Goal: Task Accomplishment & Management: Manage account settings

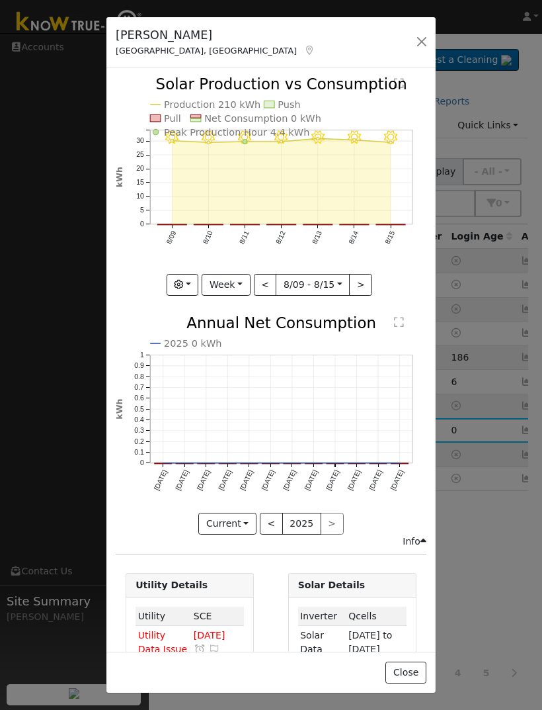
click at [225, 279] on button "Week" at bounding box center [226, 285] width 48 height 22
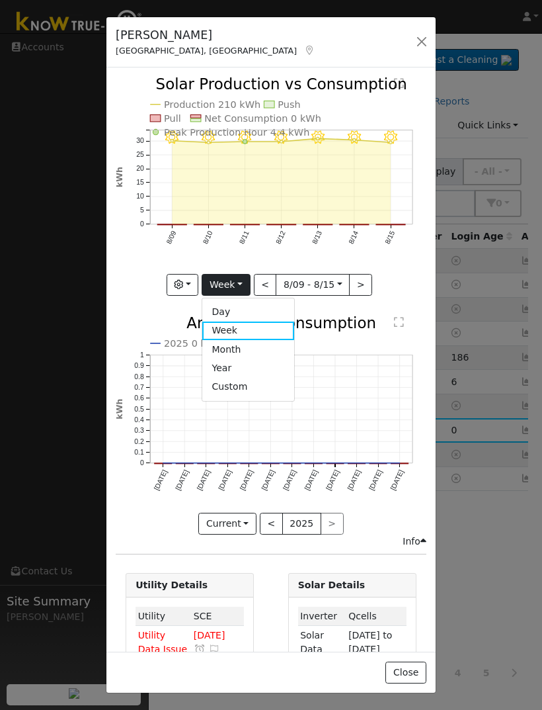
click at [239, 366] on link "Year" at bounding box center [248, 367] width 92 height 19
type input "[DATE]"
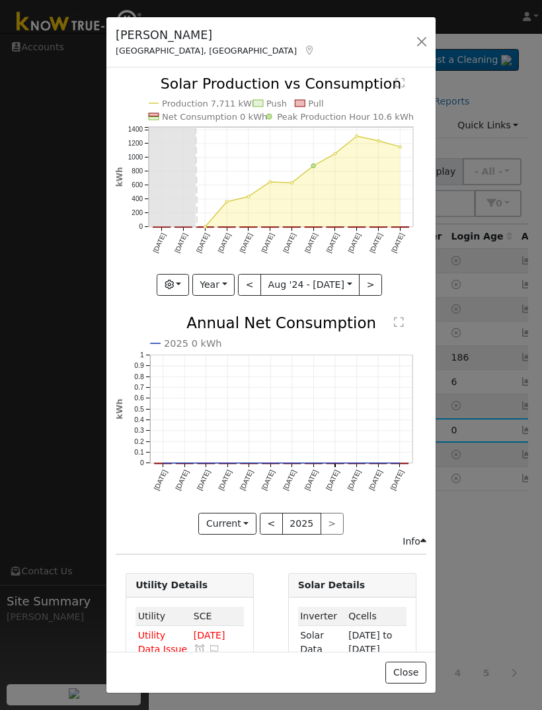
click at [417, 44] on button "button" at bounding box center [422, 41] width 19 height 19
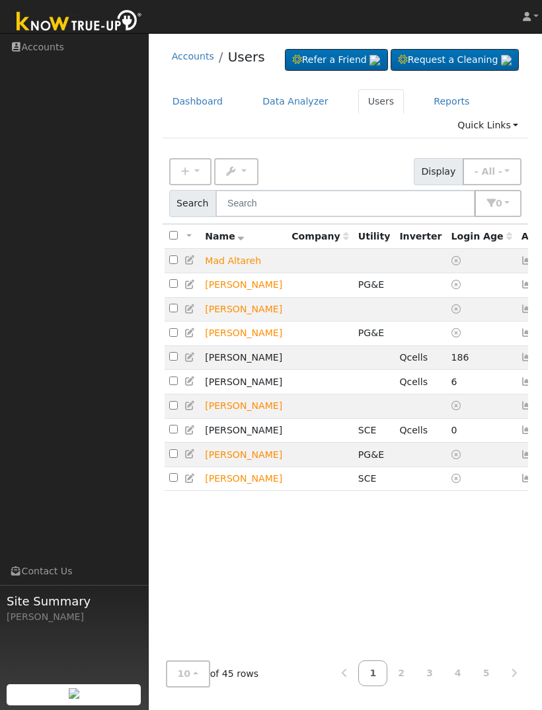
click at [522, 434] on icon at bounding box center [528, 429] width 12 height 9
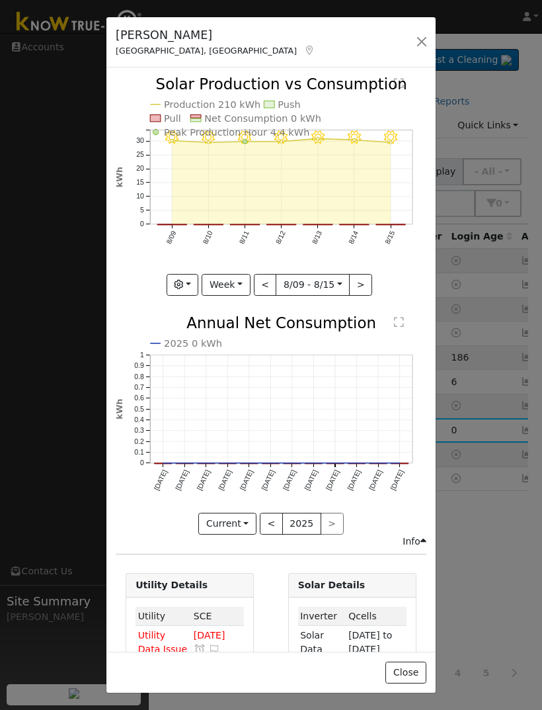
click at [229, 280] on button "Week" at bounding box center [226, 285] width 48 height 22
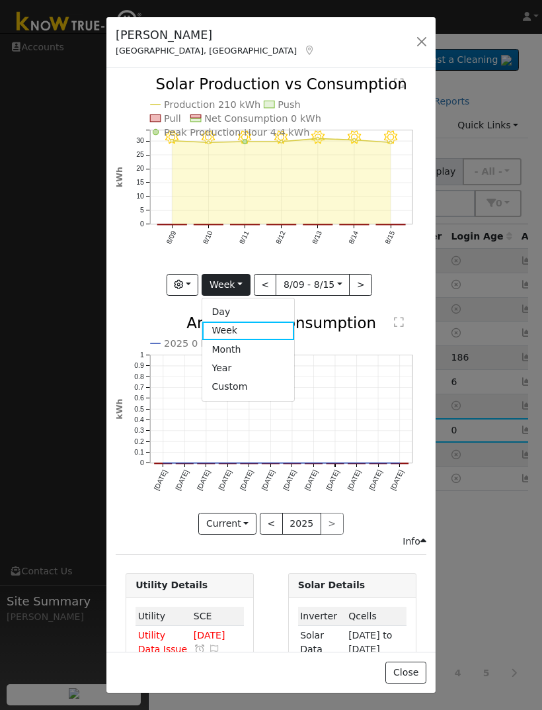
click at [242, 368] on link "Year" at bounding box center [248, 367] width 92 height 19
type input "[DATE]"
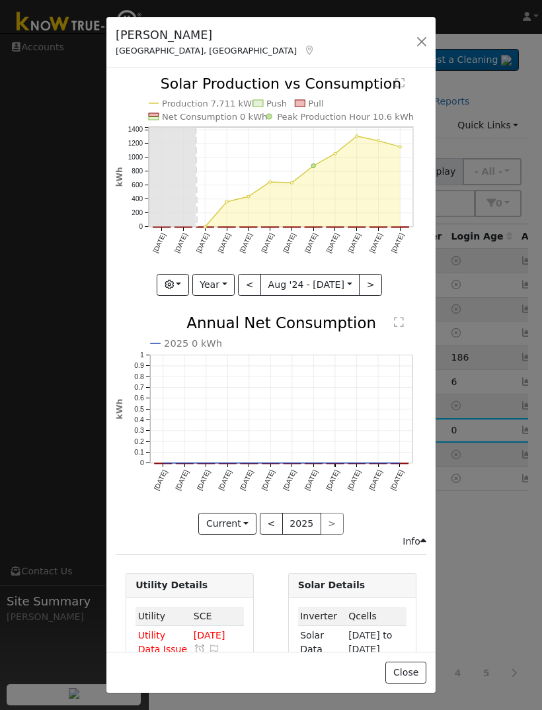
click at [410, 50] on div "[PERSON_NAME], [GEOGRAPHIC_DATA] Default Account Default Account [STREET_ADDRES…" at bounding box center [270, 42] width 329 height 51
click at [403, 57] on div "[PERSON_NAME], [GEOGRAPHIC_DATA] Default Account Default Account [STREET_ADDRES…" at bounding box center [270, 42] width 329 height 51
click at [423, 42] on button "button" at bounding box center [422, 41] width 19 height 19
